Goal: Navigation & Orientation: Find specific page/section

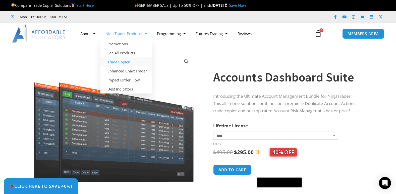
click at [122, 63] on link "Trade Copier" at bounding box center [125, 62] width 51 height 9
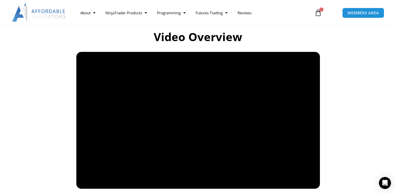
scroll to position [327, 0]
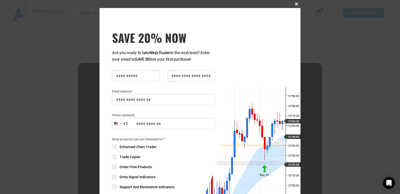
click at [294, 4] on span "SAVE 20% NOW popup" at bounding box center [296, 4] width 8 height 3
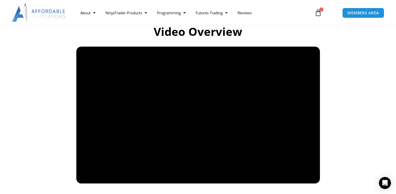
scroll to position [352, 0]
